Goal: Information Seeking & Learning: Learn about a topic

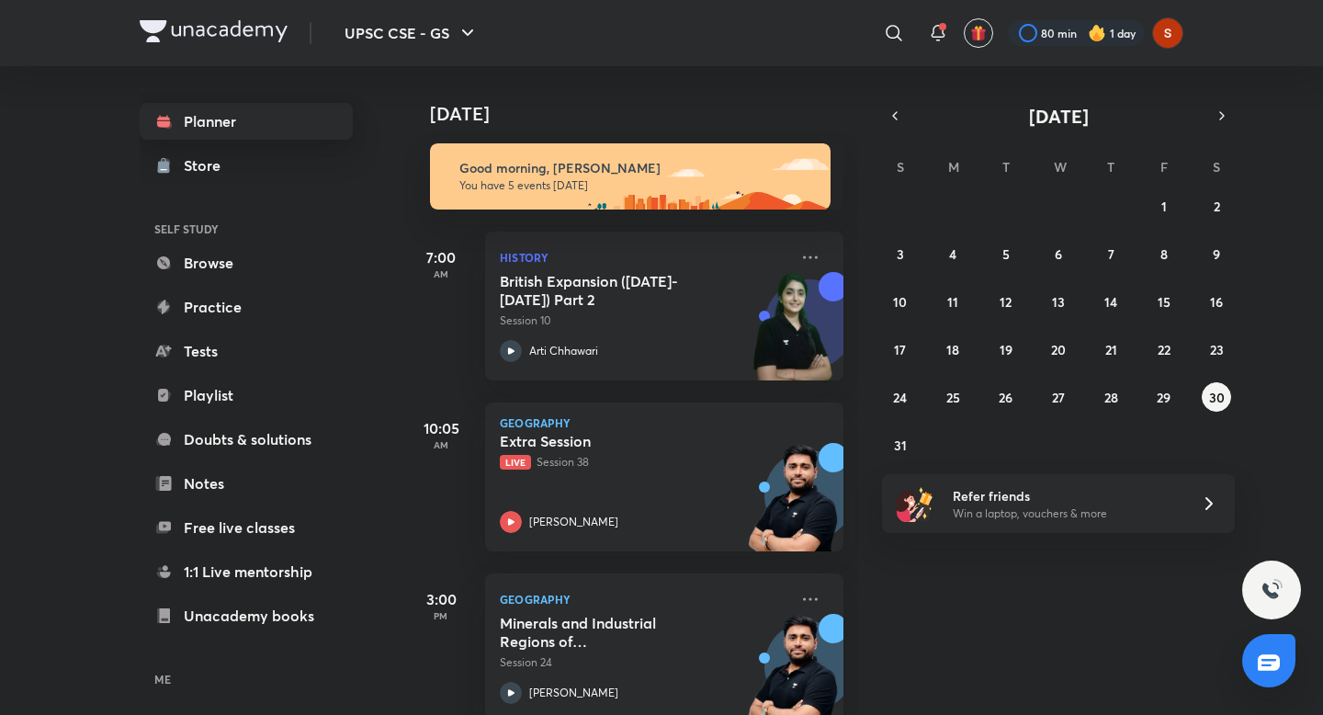
click at [239, 126] on link "Planner" at bounding box center [246, 121] width 213 height 37
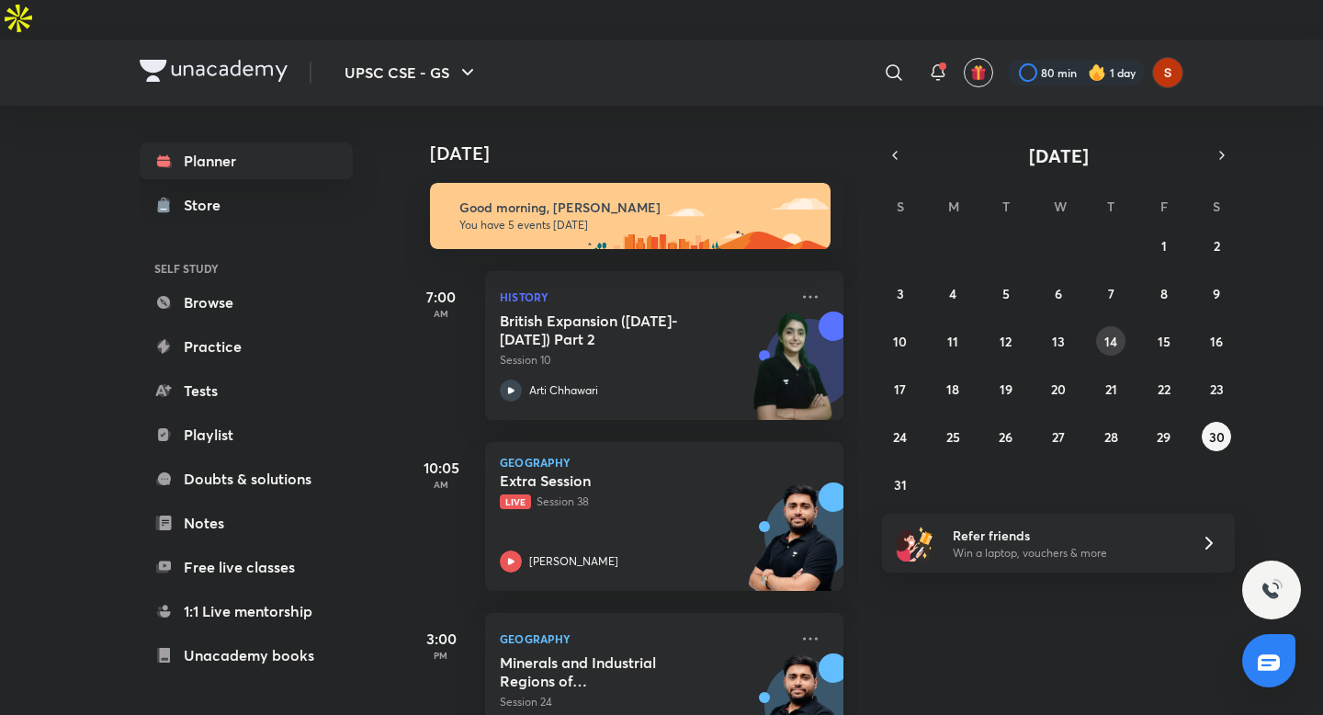
click at [1111, 333] on abbr "14" at bounding box center [1110, 341] width 13 height 17
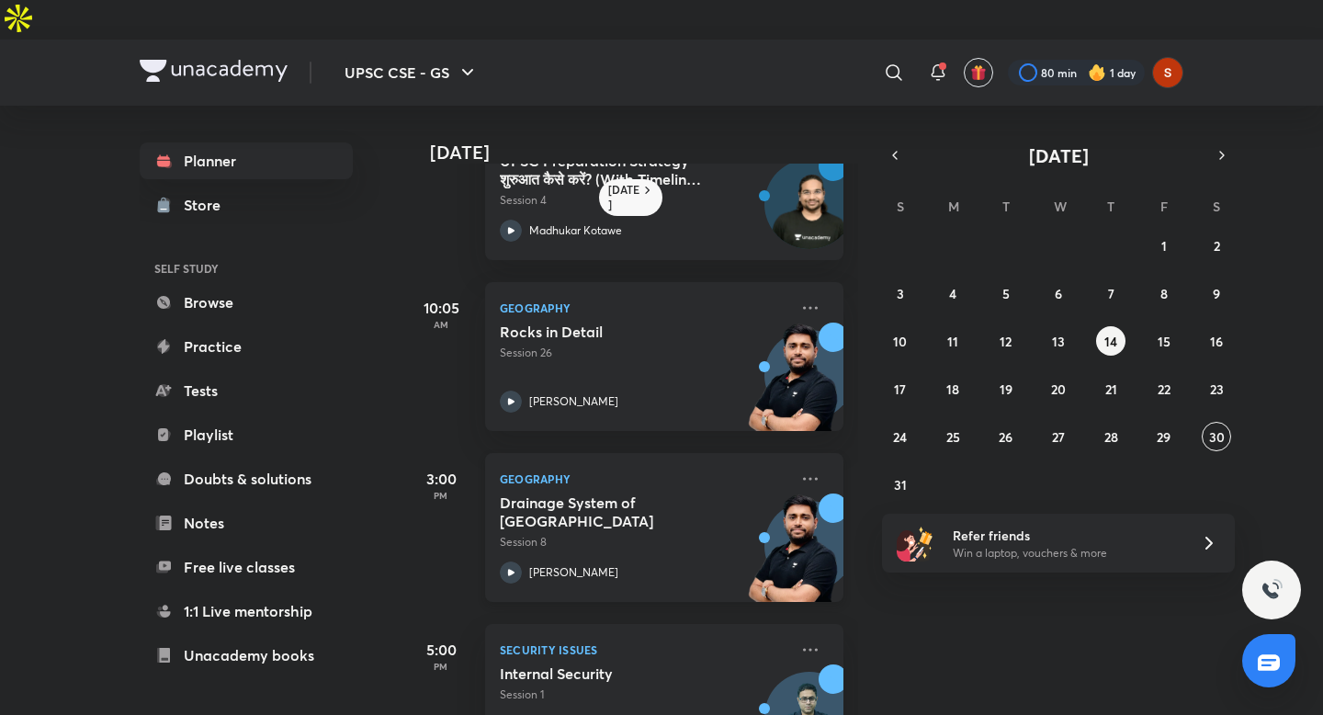
scroll to position [91, 0]
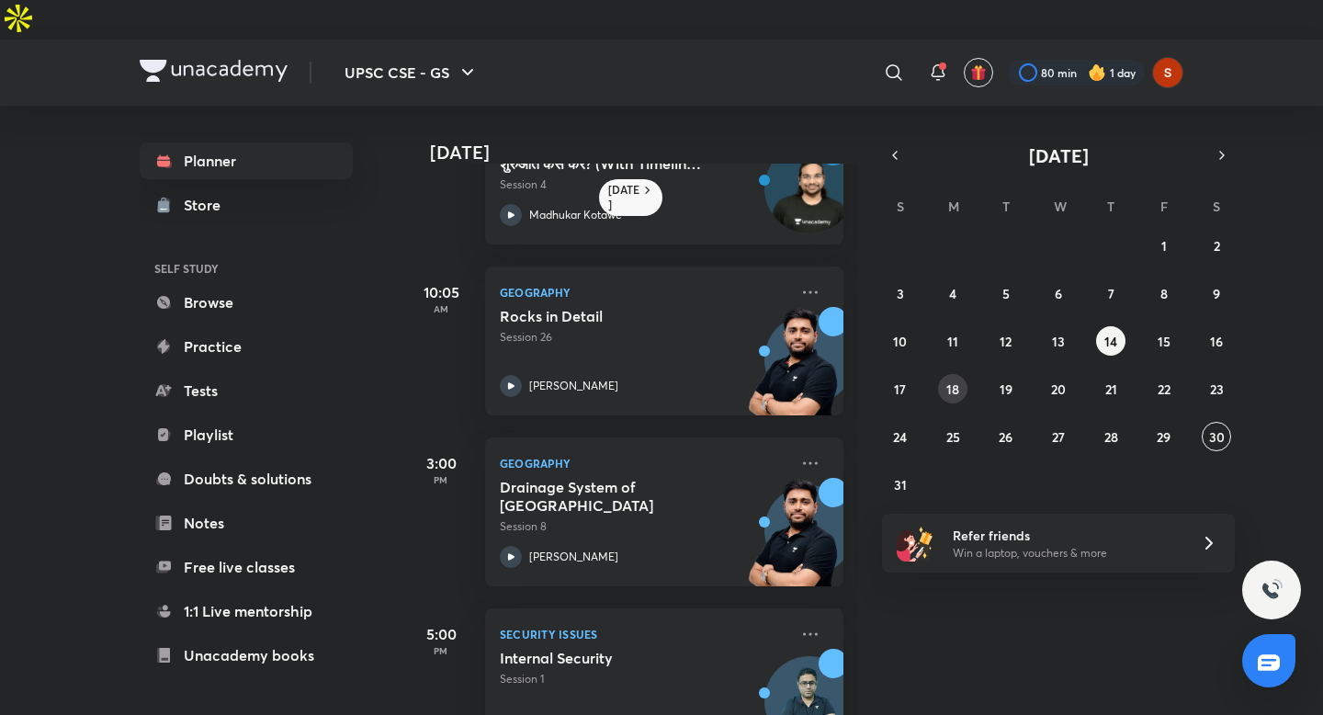
click at [955, 363] on div "27 28 29 30 31 1 2 3 4 5 6 7 8 9 10 11 12 13 14 15 16 17 18 19 20 21 22 23 24 2…" at bounding box center [1058, 365] width 353 height 268
click at [957, 380] on abbr "18" at bounding box center [952, 388] width 13 height 17
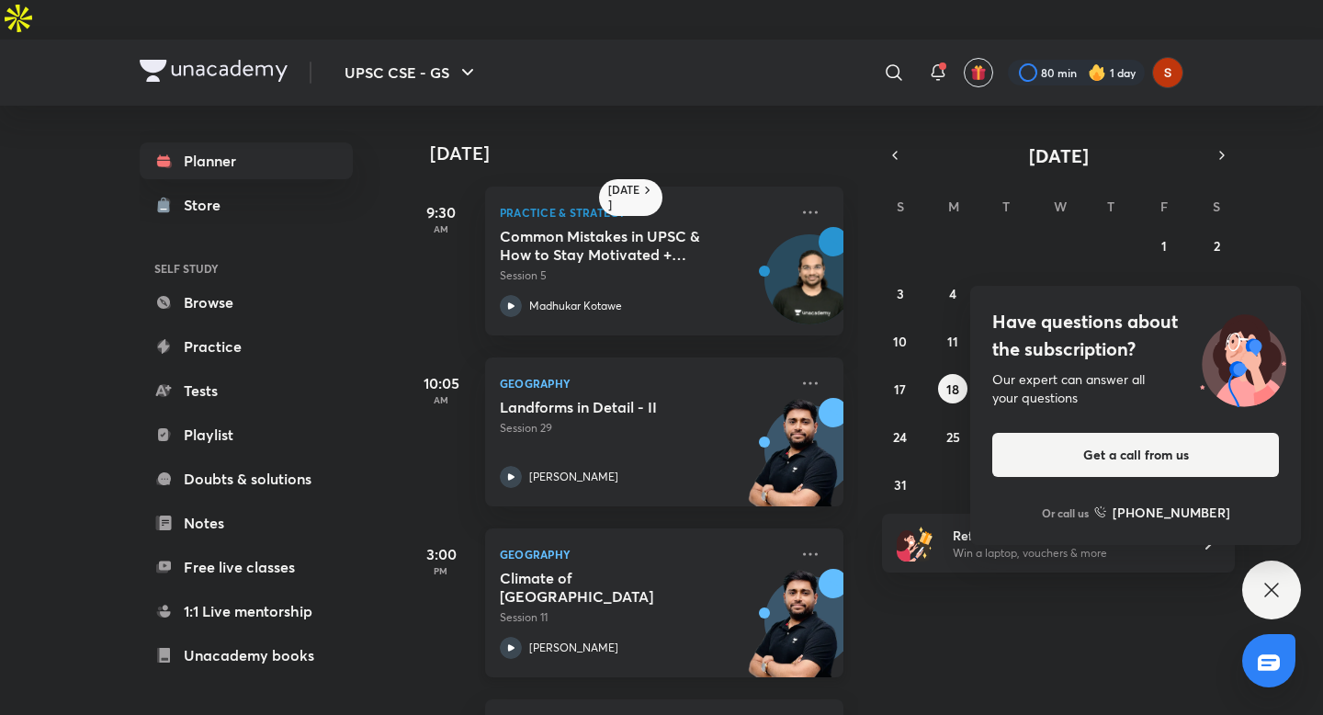
click at [515, 637] on icon at bounding box center [511, 648] width 22 height 22
